Goal: Task Accomplishment & Management: Use online tool/utility

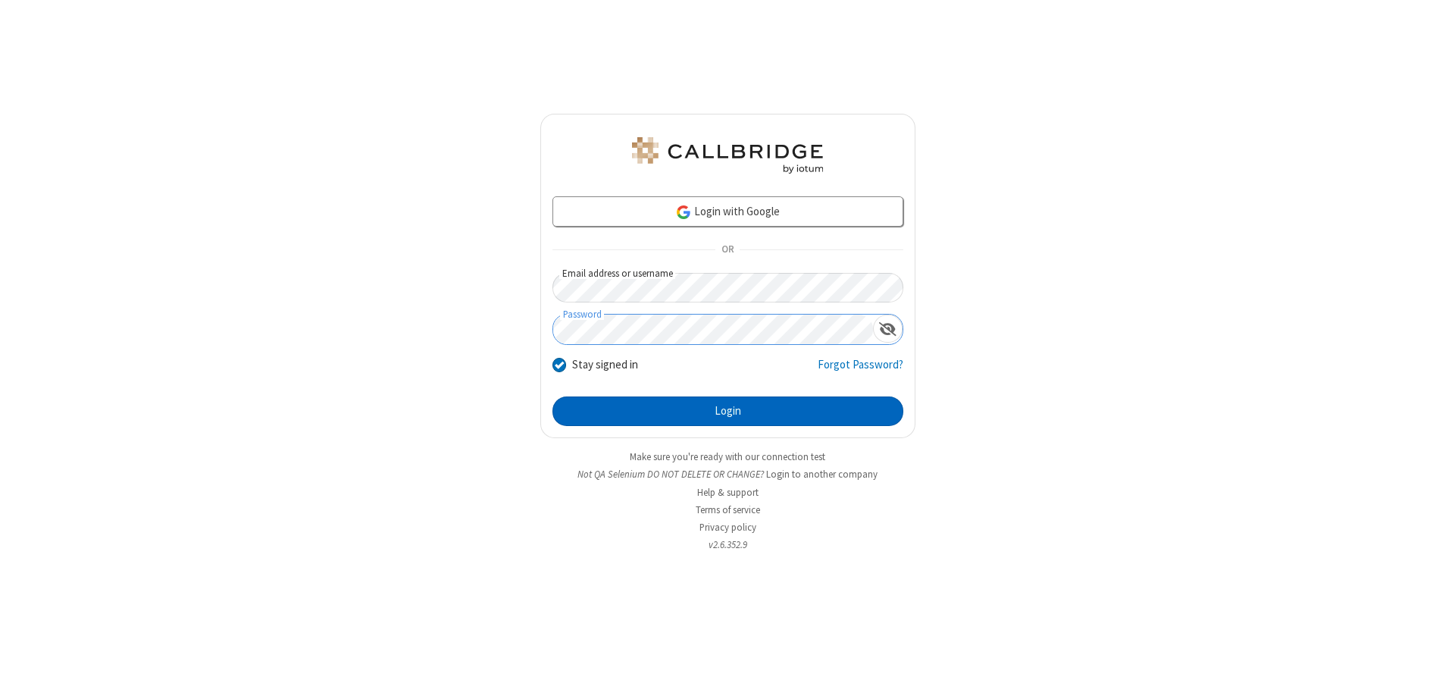
click at [727, 411] on button "Login" at bounding box center [727, 411] width 351 height 30
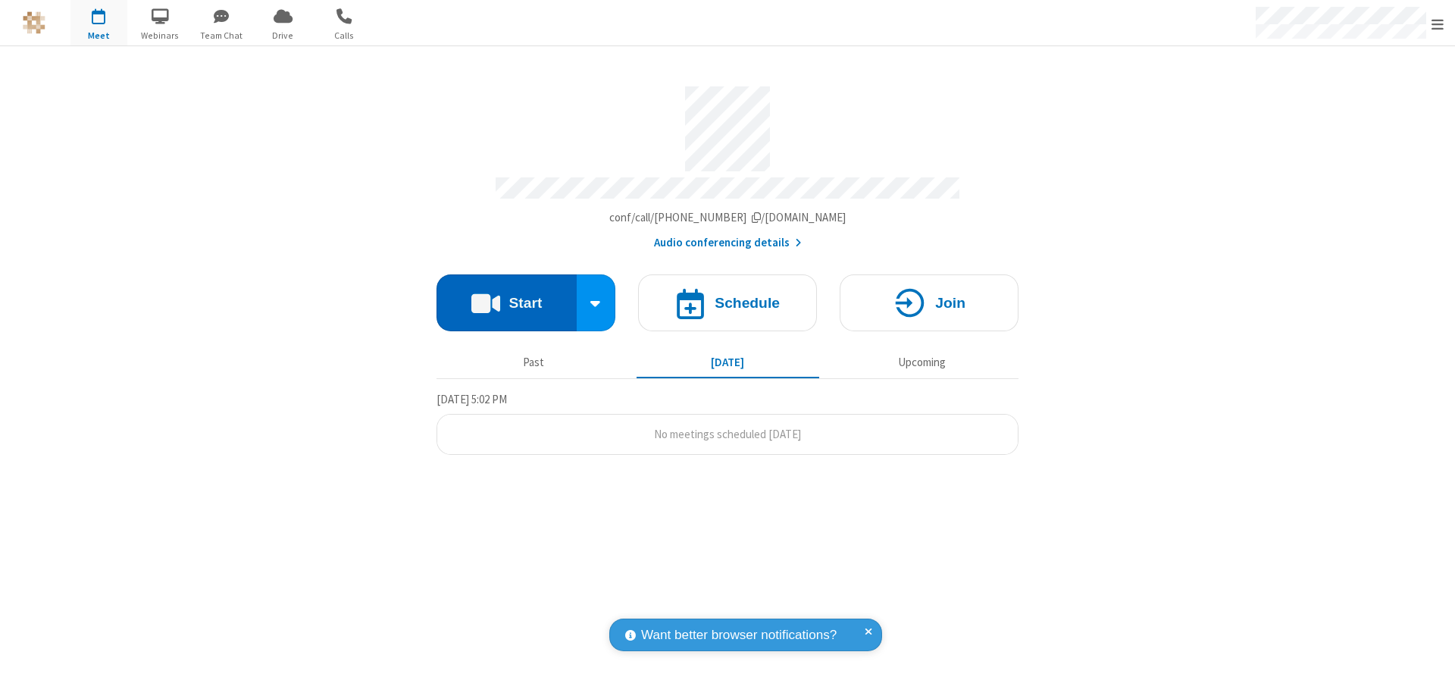
click at [506, 297] on button "Start" at bounding box center [506, 302] width 140 height 57
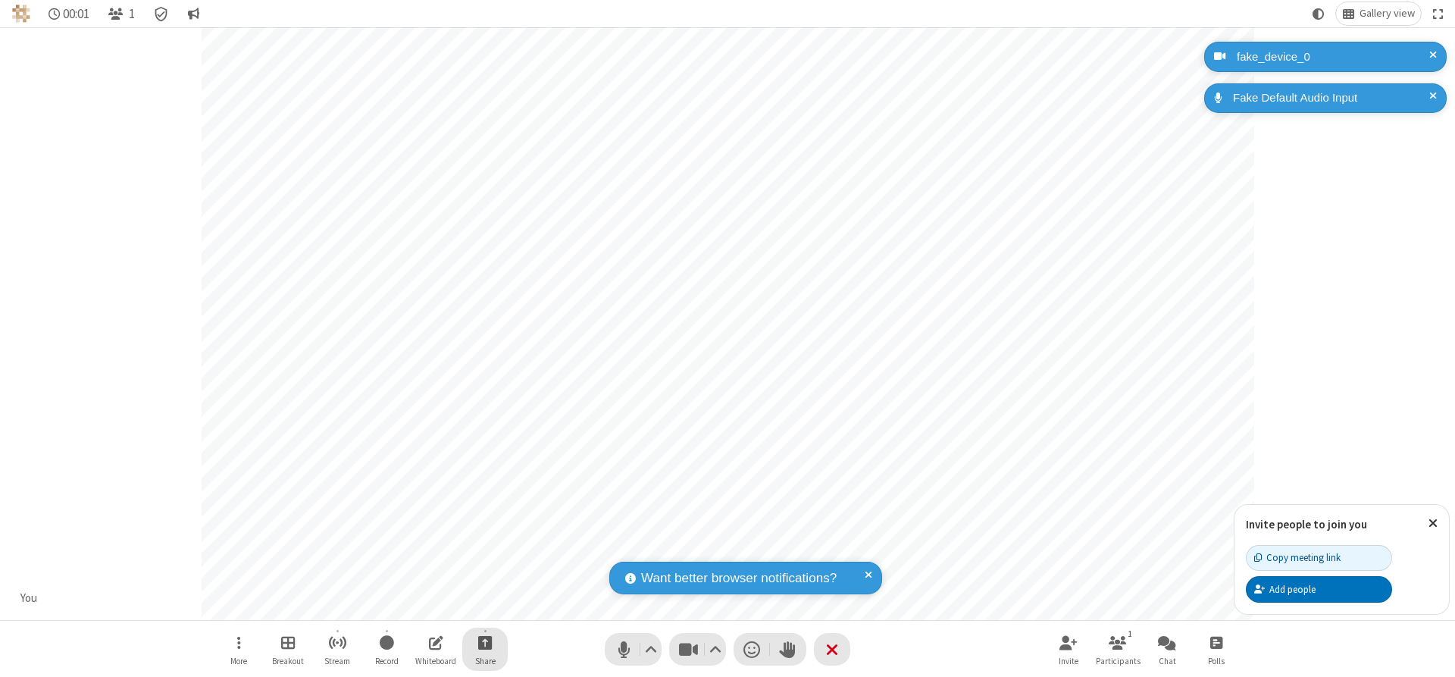
click at [485, 642] on span "Start sharing" at bounding box center [485, 642] width 14 height 19
click at [424, 605] on span "Share my screen" at bounding box center [423, 606] width 17 height 13
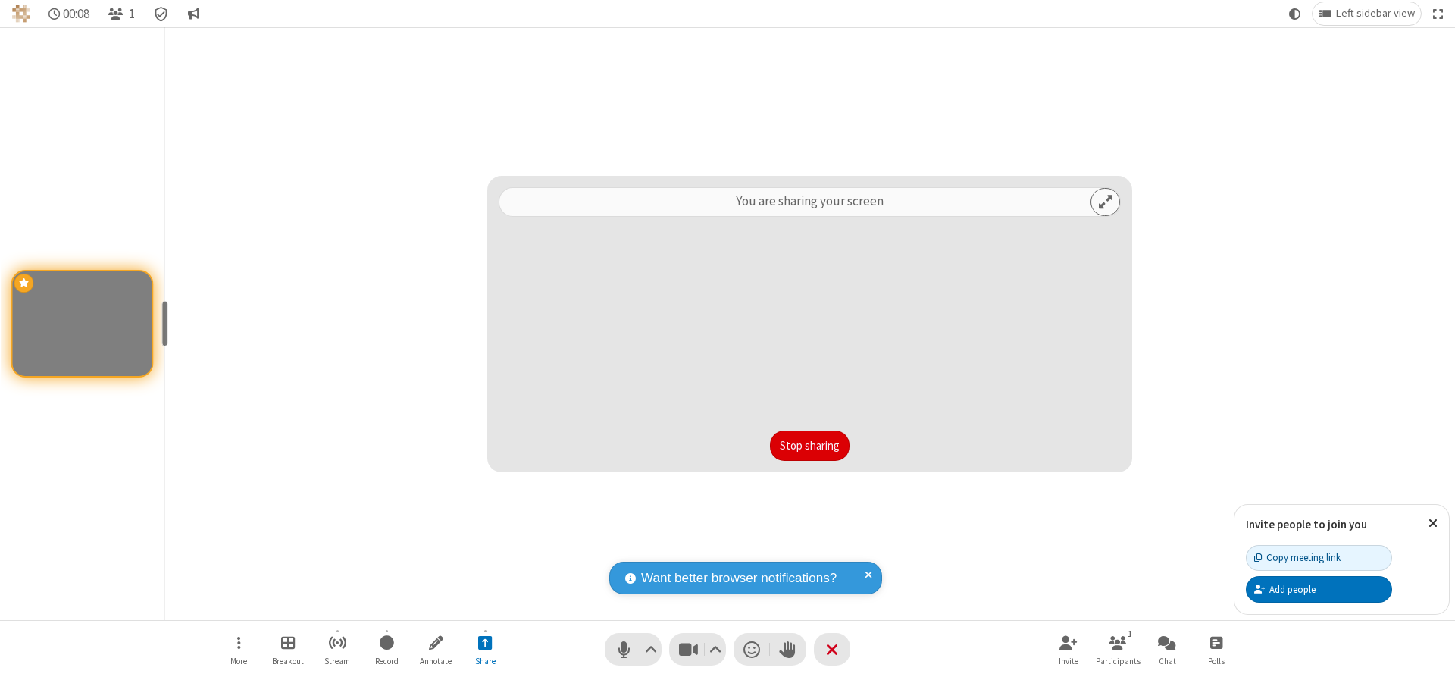
click at [809, 445] on button "Stop sharing" at bounding box center [810, 445] width 80 height 30
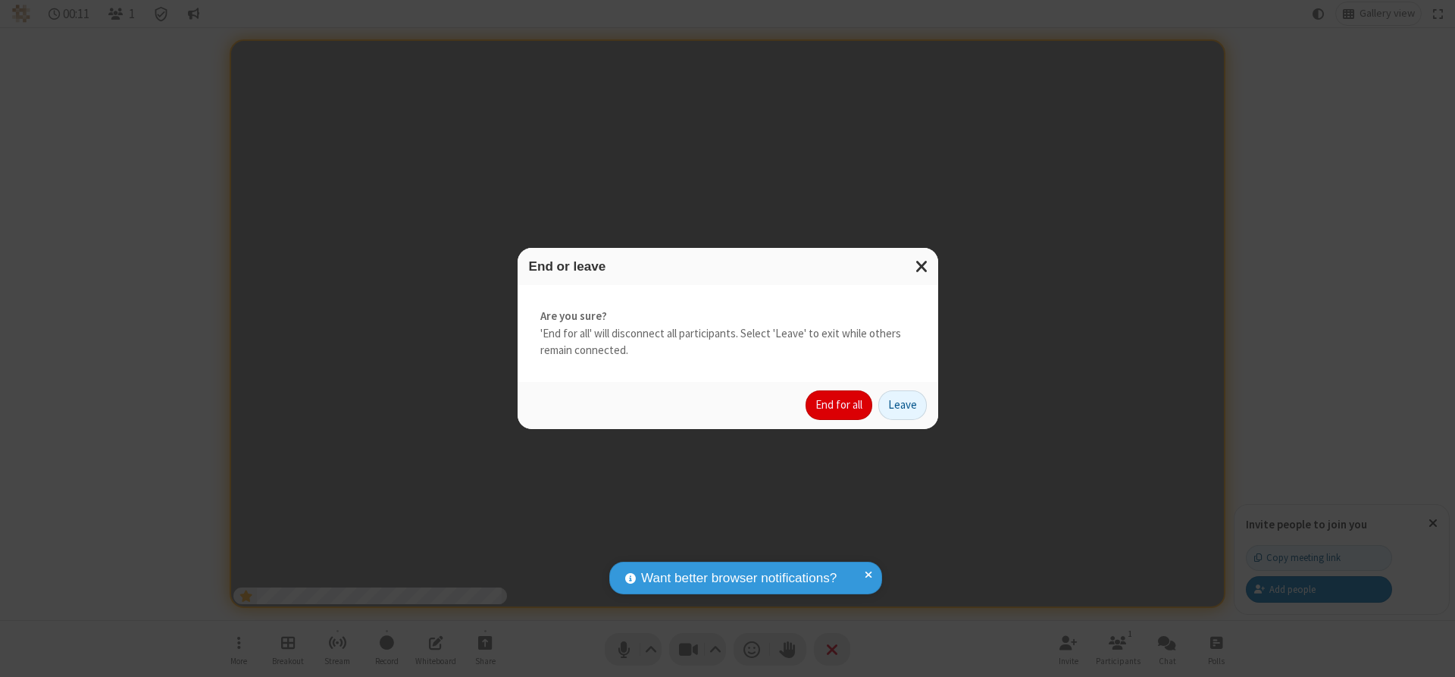
click at [840, 405] on button "End for all" at bounding box center [838, 405] width 67 height 30
